Goal: Find specific page/section: Find specific page/section

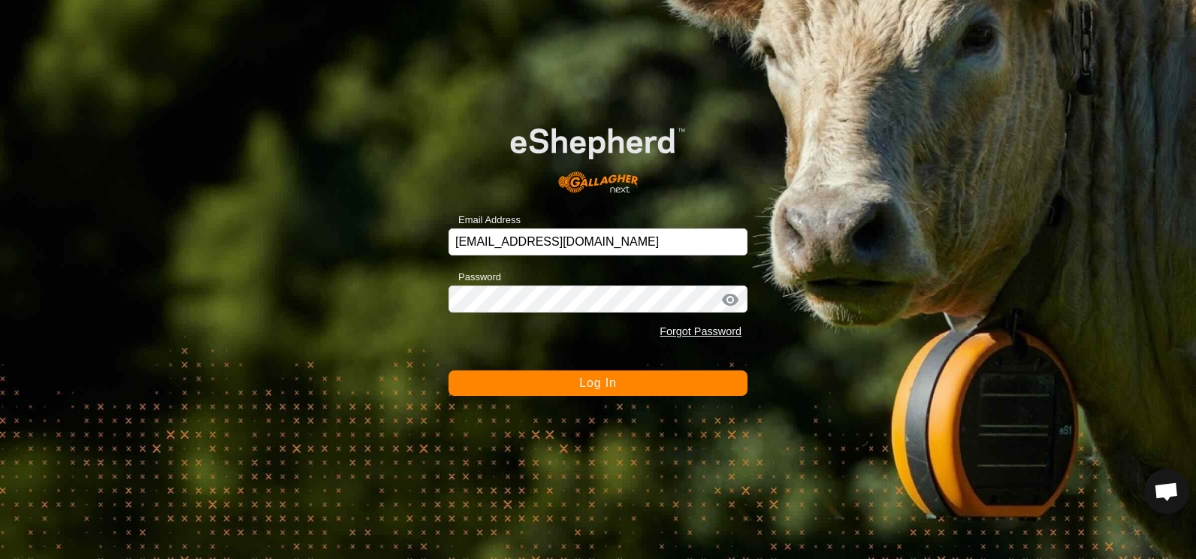
click at [599, 385] on span "Log In" at bounding box center [597, 382] width 37 height 13
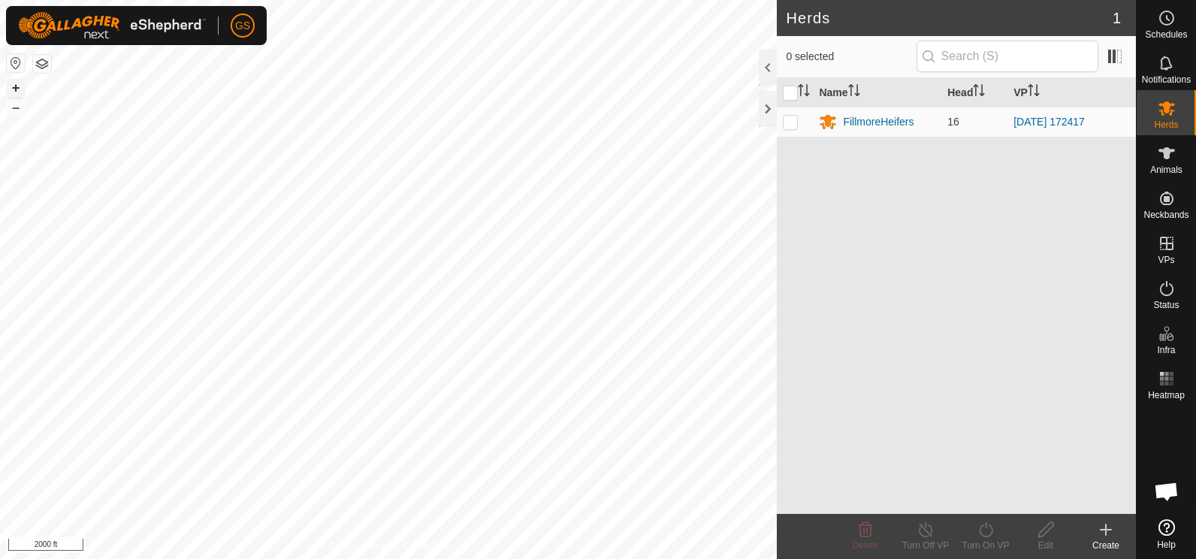
click at [17, 89] on button "+" at bounding box center [16, 88] width 18 height 18
click at [20, 91] on button "+" at bounding box center [16, 88] width 18 height 18
click at [16, 89] on button "+" at bounding box center [16, 88] width 18 height 18
click at [17, 90] on button "+" at bounding box center [16, 88] width 18 height 18
click at [18, 92] on button "+" at bounding box center [16, 88] width 18 height 18
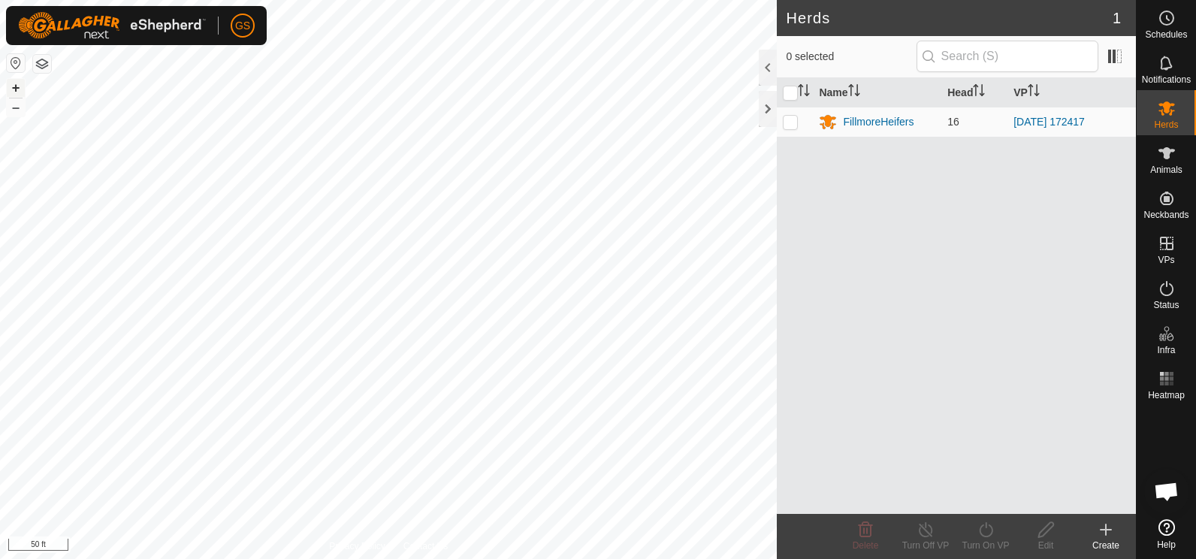
click at [17, 89] on button "+" at bounding box center [16, 88] width 18 height 18
click at [23, 113] on button "–" at bounding box center [16, 107] width 18 height 18
click at [17, 112] on button "–" at bounding box center [16, 107] width 18 height 18
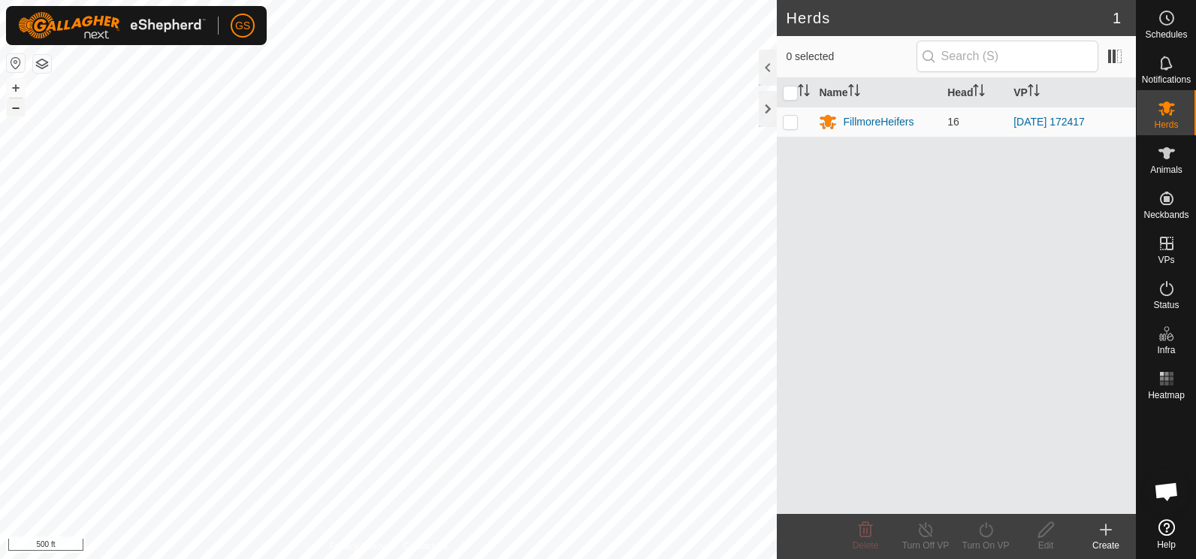
click at [16, 110] on button "–" at bounding box center [16, 107] width 18 height 18
